Goal: Check status: Check status

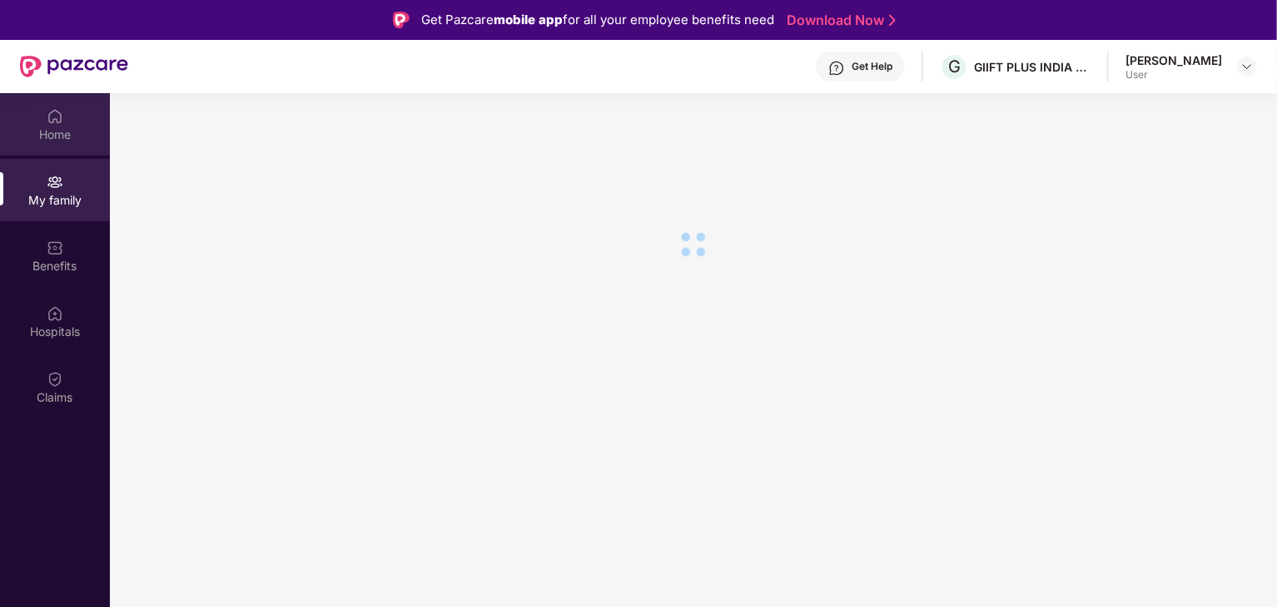
click at [80, 135] on div "Home" at bounding box center [55, 134] width 110 height 17
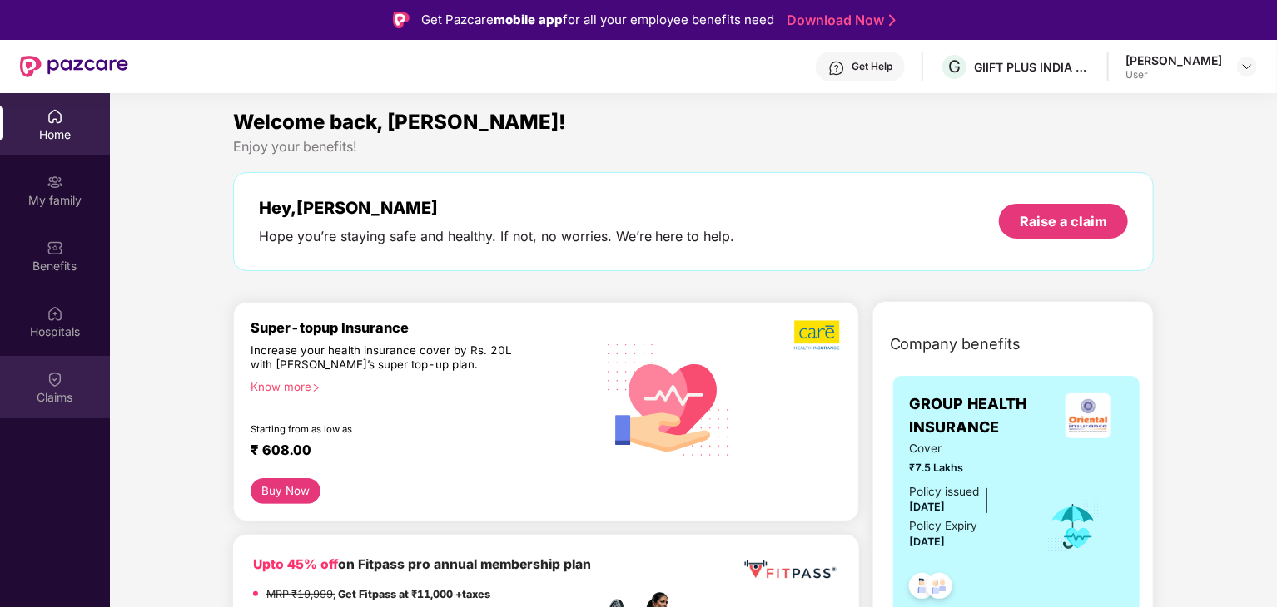
click at [40, 376] on div "Claims" at bounding box center [55, 387] width 110 height 62
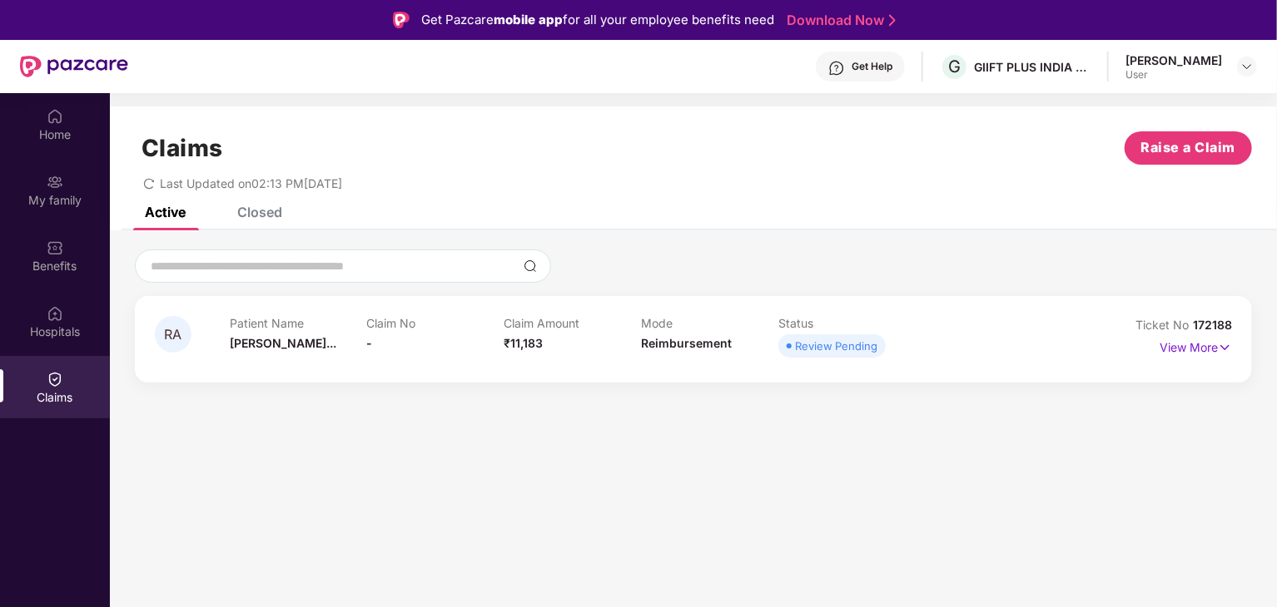
click at [576, 356] on div "Claim Amount ₹11,183" at bounding box center [571, 339] width 137 height 46
drag, startPoint x: 250, startPoint y: 211, endPoint x: 190, endPoint y: 212, distance: 59.9
click at [250, 211] on div "Closed" at bounding box center [259, 212] width 45 height 17
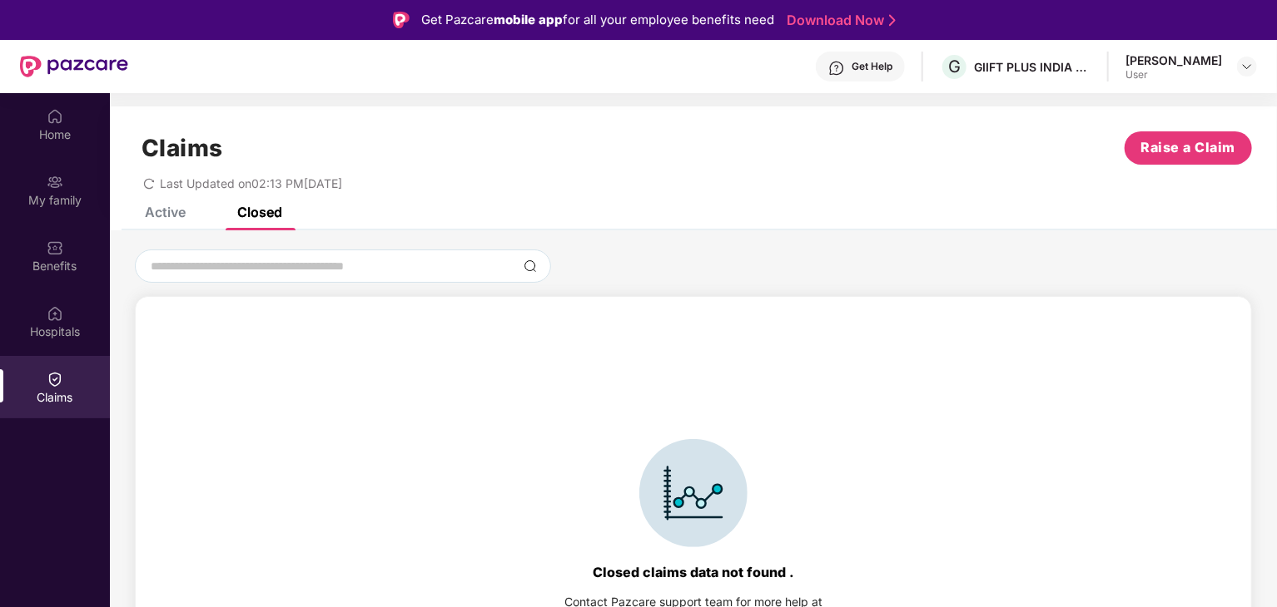
click at [169, 214] on div "Active" at bounding box center [165, 212] width 41 height 17
